Goal: Navigation & Orientation: Find specific page/section

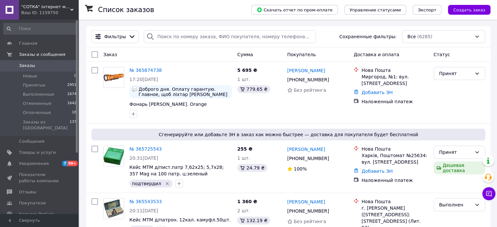
click at [57, 10] on div "Ваш ID: 1159750" at bounding box center [49, 13] width 57 height 6
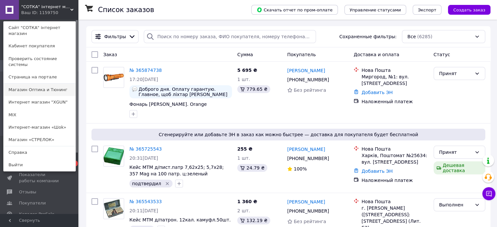
click at [25, 84] on link "Магазин Оптика и Тюнинг" at bounding box center [40, 90] width 72 height 12
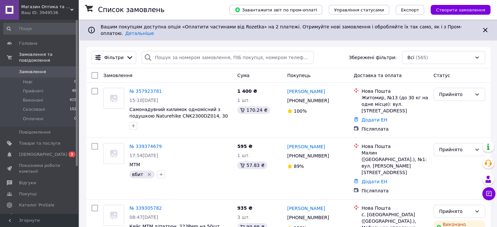
click at [46, 13] on div "Ваш ID: 3949536" at bounding box center [49, 13] width 57 height 6
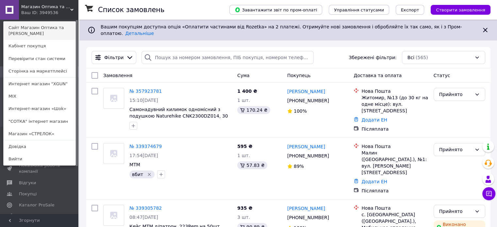
click at [64, 26] on link "Сайт Магазин Оптика та [PERSON_NAME]" at bounding box center [40, 31] width 72 height 18
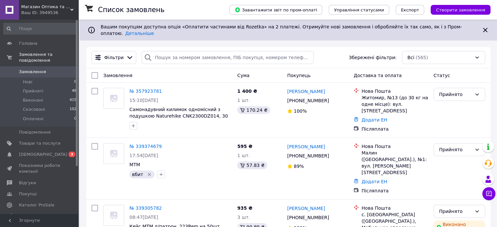
click at [66, 6] on span "Магазин Оптика та [PERSON_NAME]" at bounding box center [45, 7] width 49 height 6
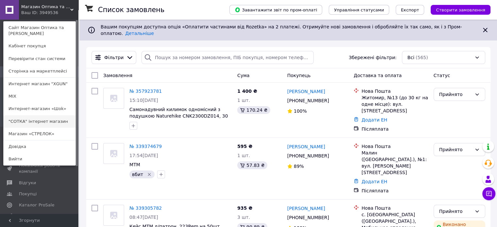
click at [43, 116] on link ""СОТКА" інтернет магазин" at bounding box center [40, 121] width 72 height 12
